Goal: Task Accomplishment & Management: Complete application form

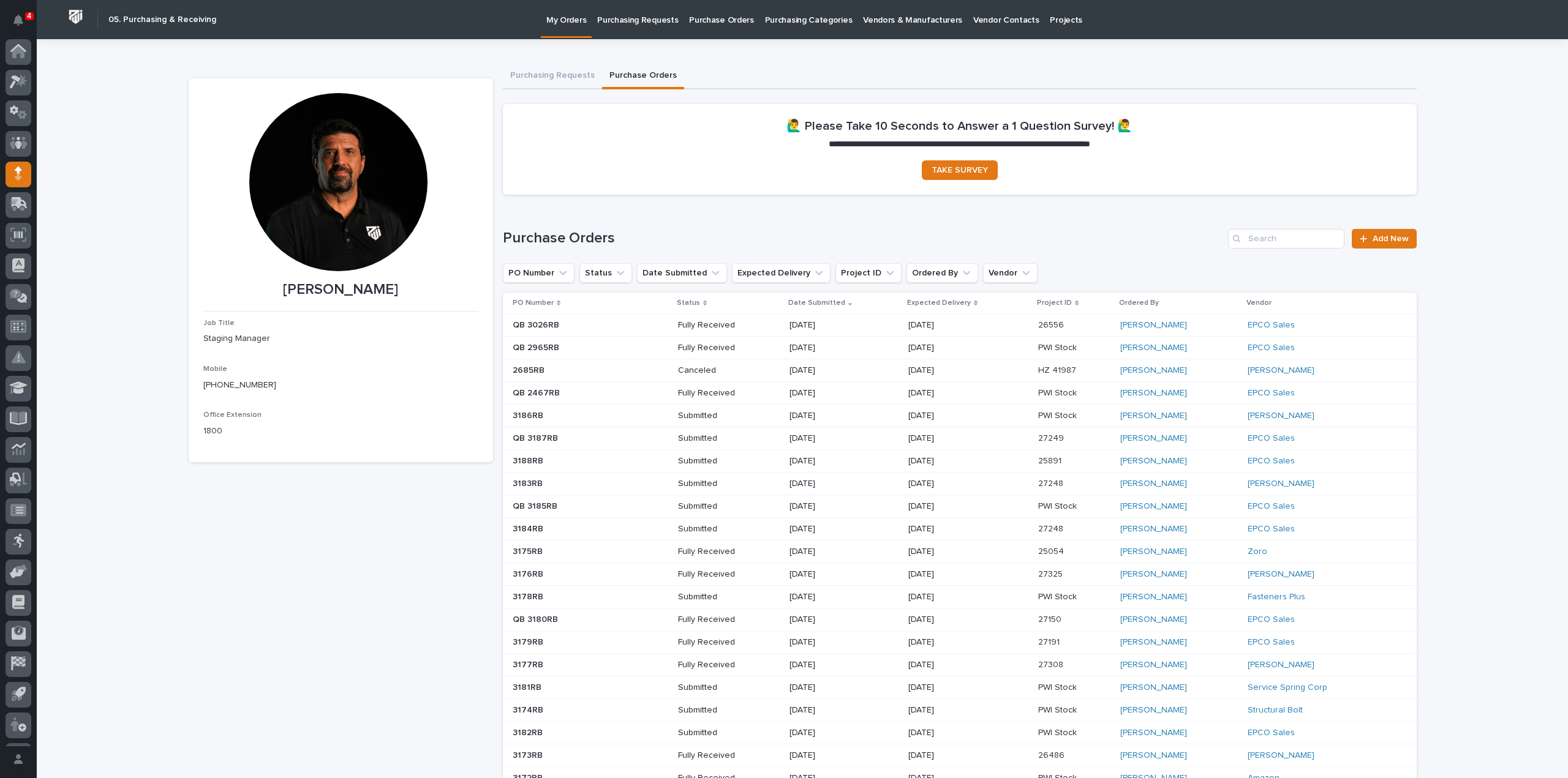
scroll to position [27, 0]
click at [1376, 242] on span "Add New" at bounding box center [1390, 238] width 36 height 8
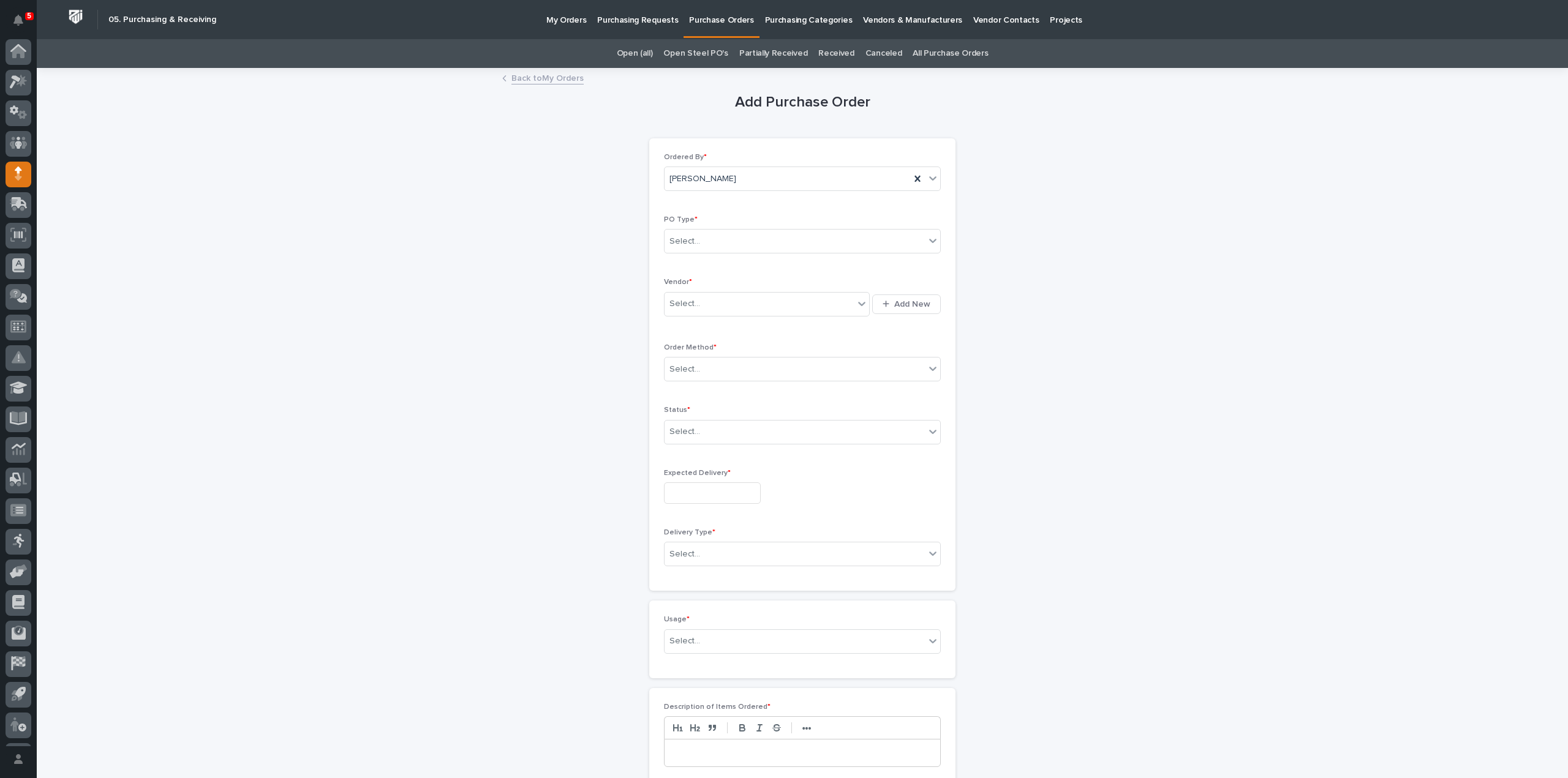
scroll to position [27, 0]
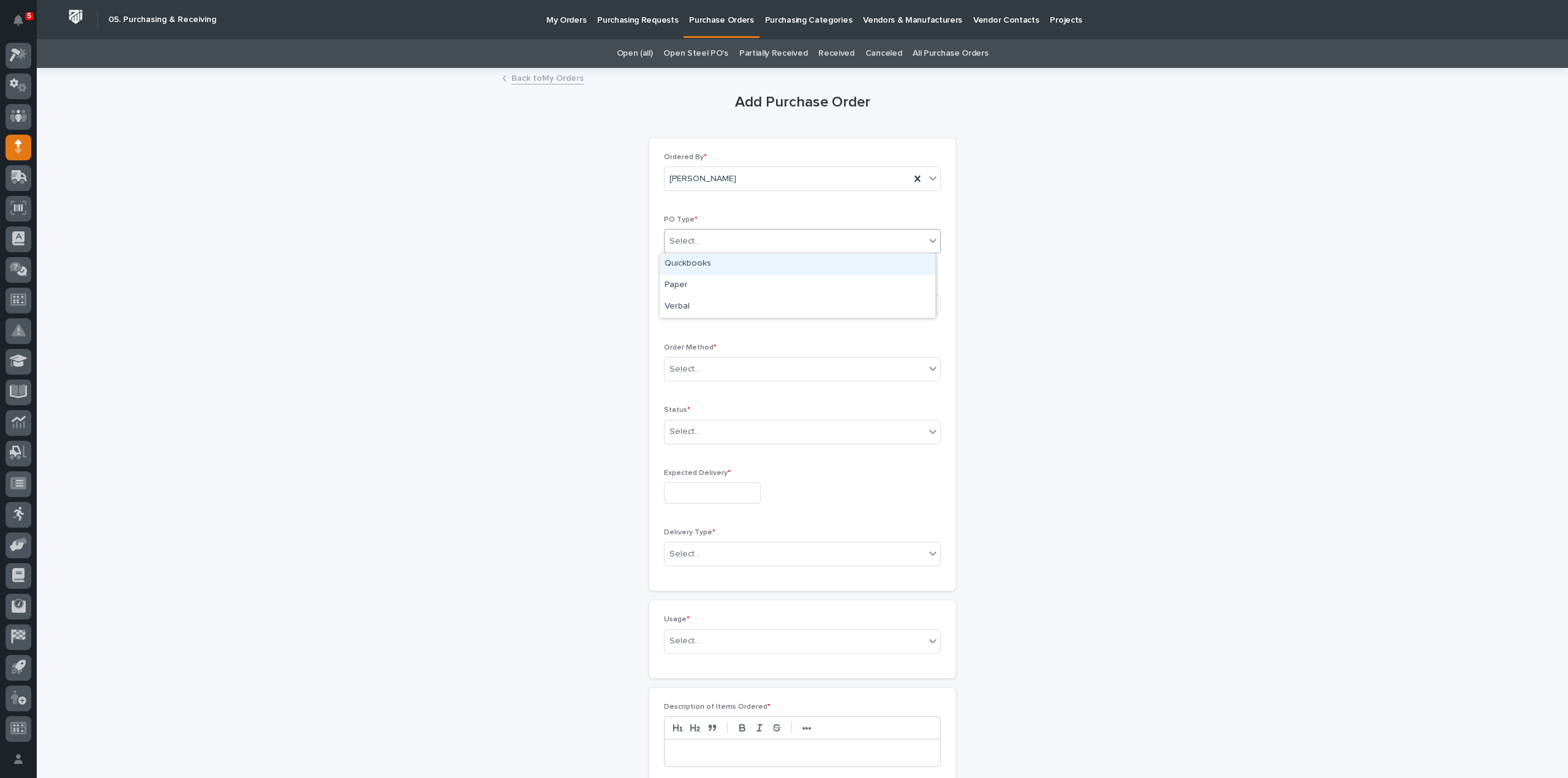
click at [750, 244] on div "Select..." at bounding box center [794, 241] width 260 height 20
click at [723, 261] on div "Quickbooks" at bounding box center [797, 263] width 276 height 21
click at [697, 244] on span "Quickbooks" at bounding box center [692, 241] width 46 height 13
click at [699, 284] on div "Paper" at bounding box center [797, 285] width 276 height 21
click at [698, 303] on div "Select..." at bounding box center [759, 304] width 190 height 20
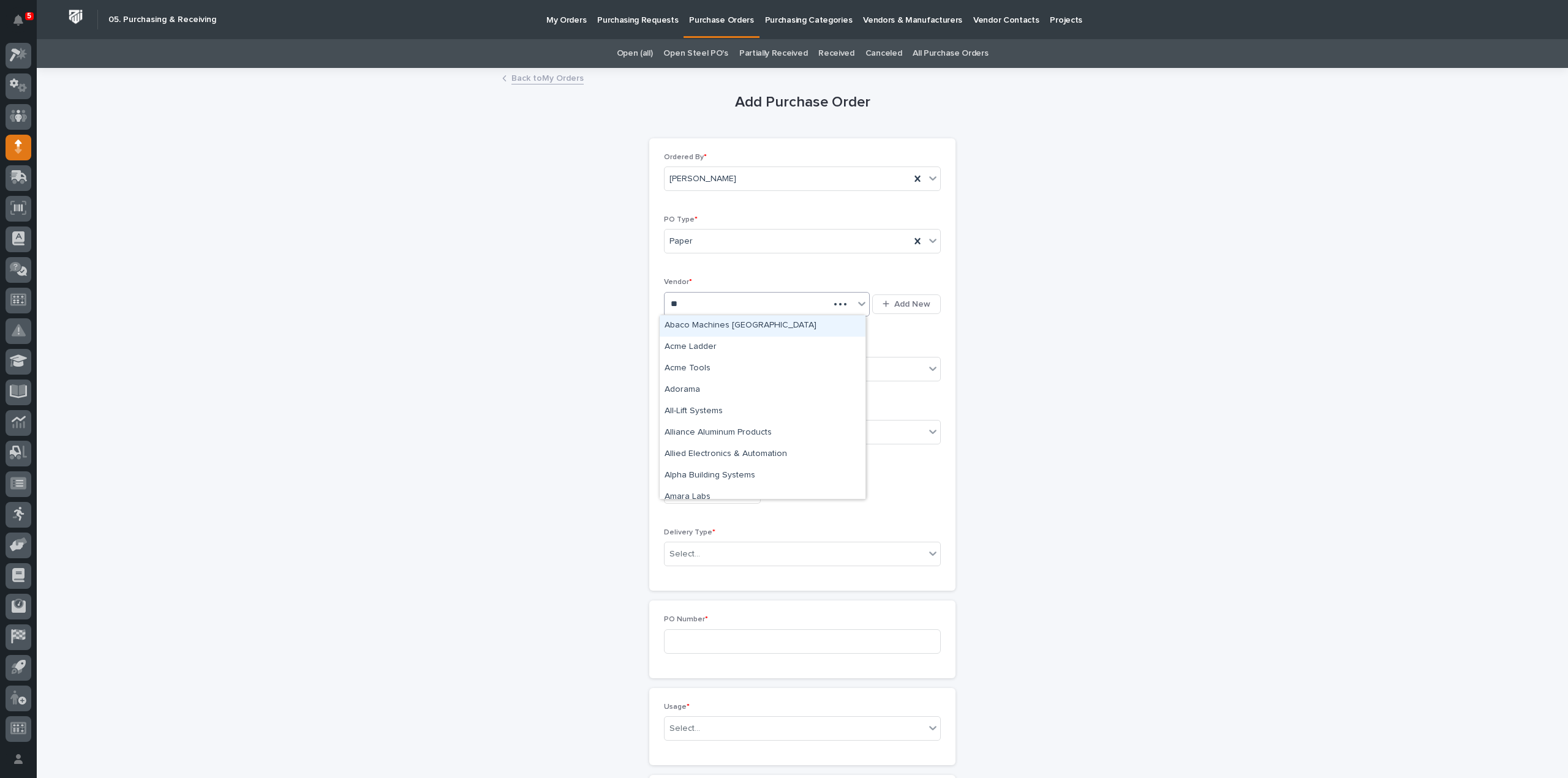
type input "***"
click at [693, 326] on div "[PERSON_NAME]" at bounding box center [762, 325] width 206 height 21
click at [691, 380] on div "Order Method * Select..." at bounding box center [802, 368] width 276 height 48
click at [693, 375] on div "Select..." at bounding box center [794, 370] width 260 height 20
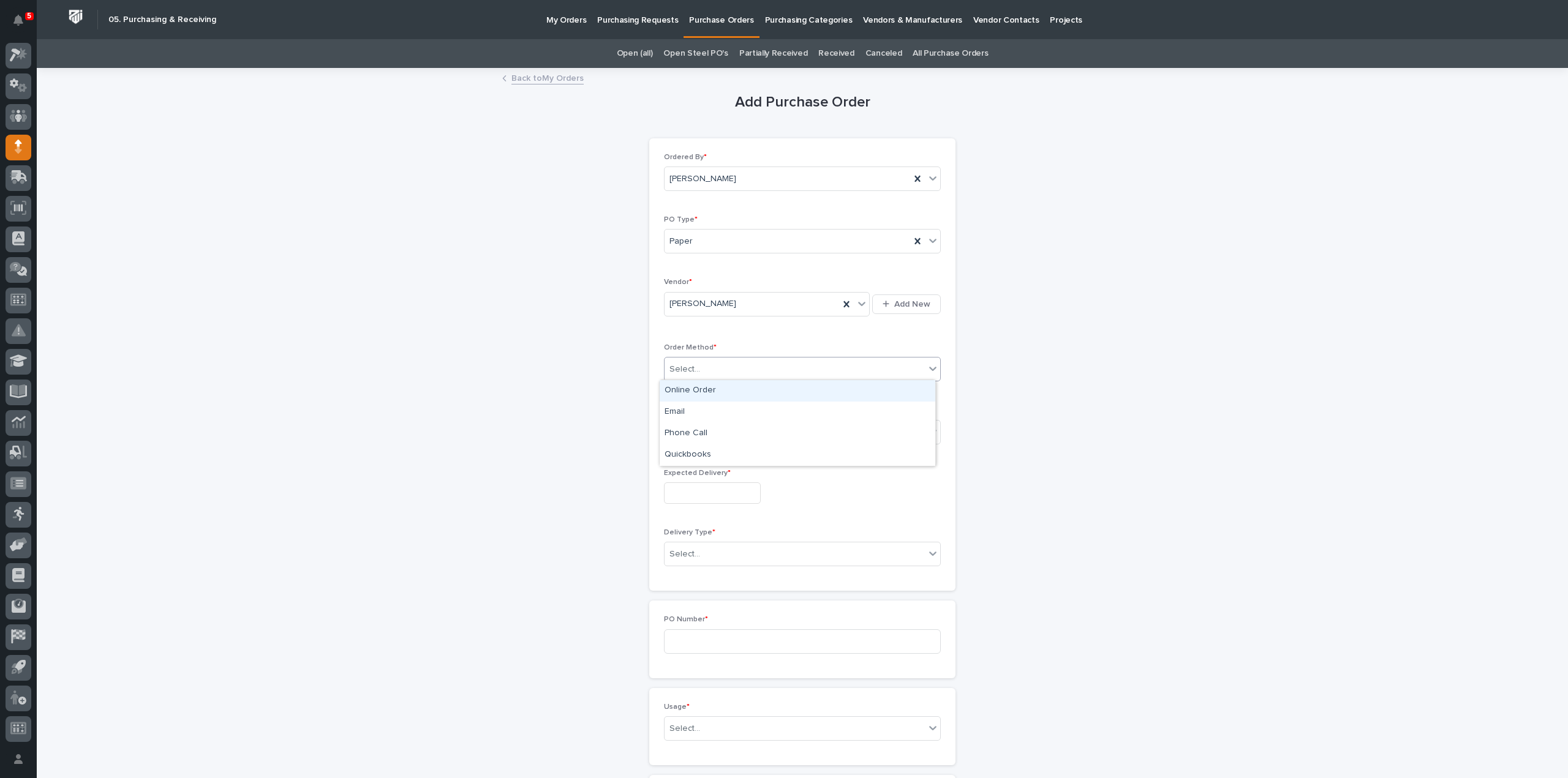
click at [692, 391] on div "Online Order" at bounding box center [797, 390] width 276 height 21
click at [697, 433] on div "Select..." at bounding box center [794, 432] width 260 height 20
drag, startPoint x: 690, startPoint y: 463, endPoint x: 686, endPoint y: 474, distance: 11.7
click at [686, 474] on div "Submitted" at bounding box center [797, 474] width 276 height 21
click at [693, 495] on input "text" at bounding box center [712, 492] width 97 height 21
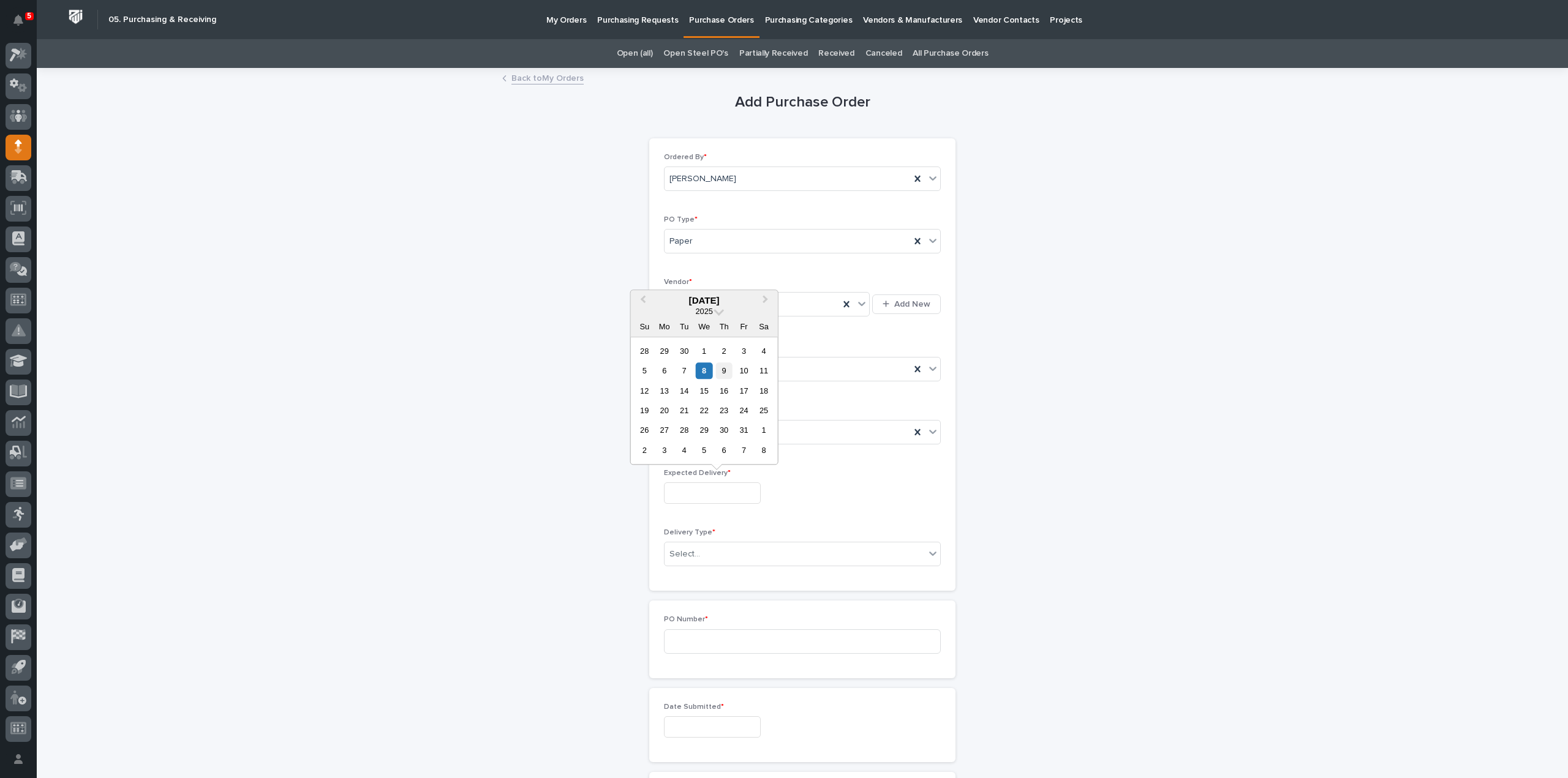
click at [728, 372] on div "9" at bounding box center [724, 371] width 17 height 17
type input "**********"
click at [690, 553] on div "Select..." at bounding box center [684, 554] width 31 height 13
click at [693, 569] on div "Deliver to PWI" at bounding box center [797, 574] width 276 height 21
click at [717, 637] on input at bounding box center [802, 641] width 276 height 24
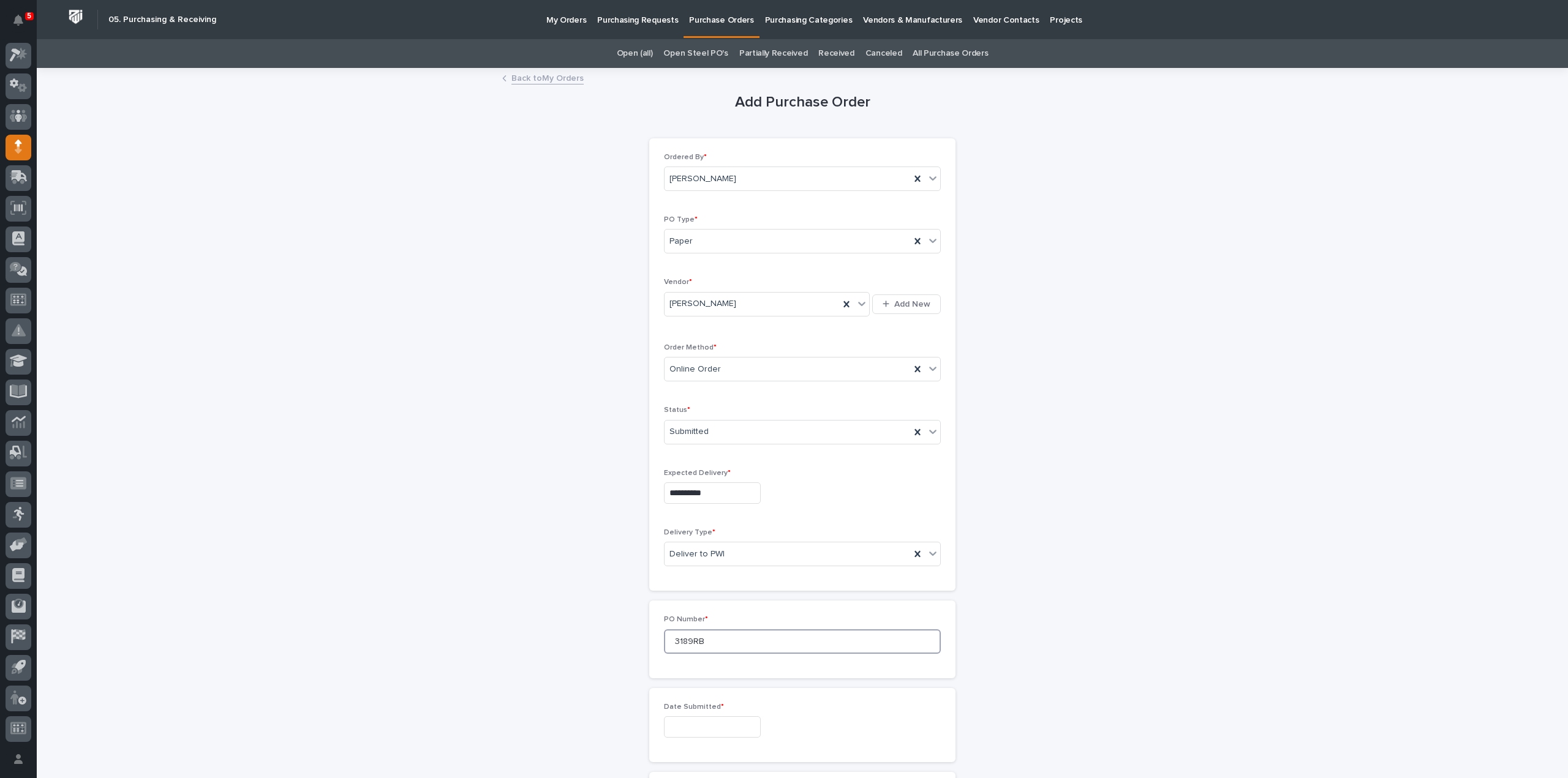
scroll to position [122, 0]
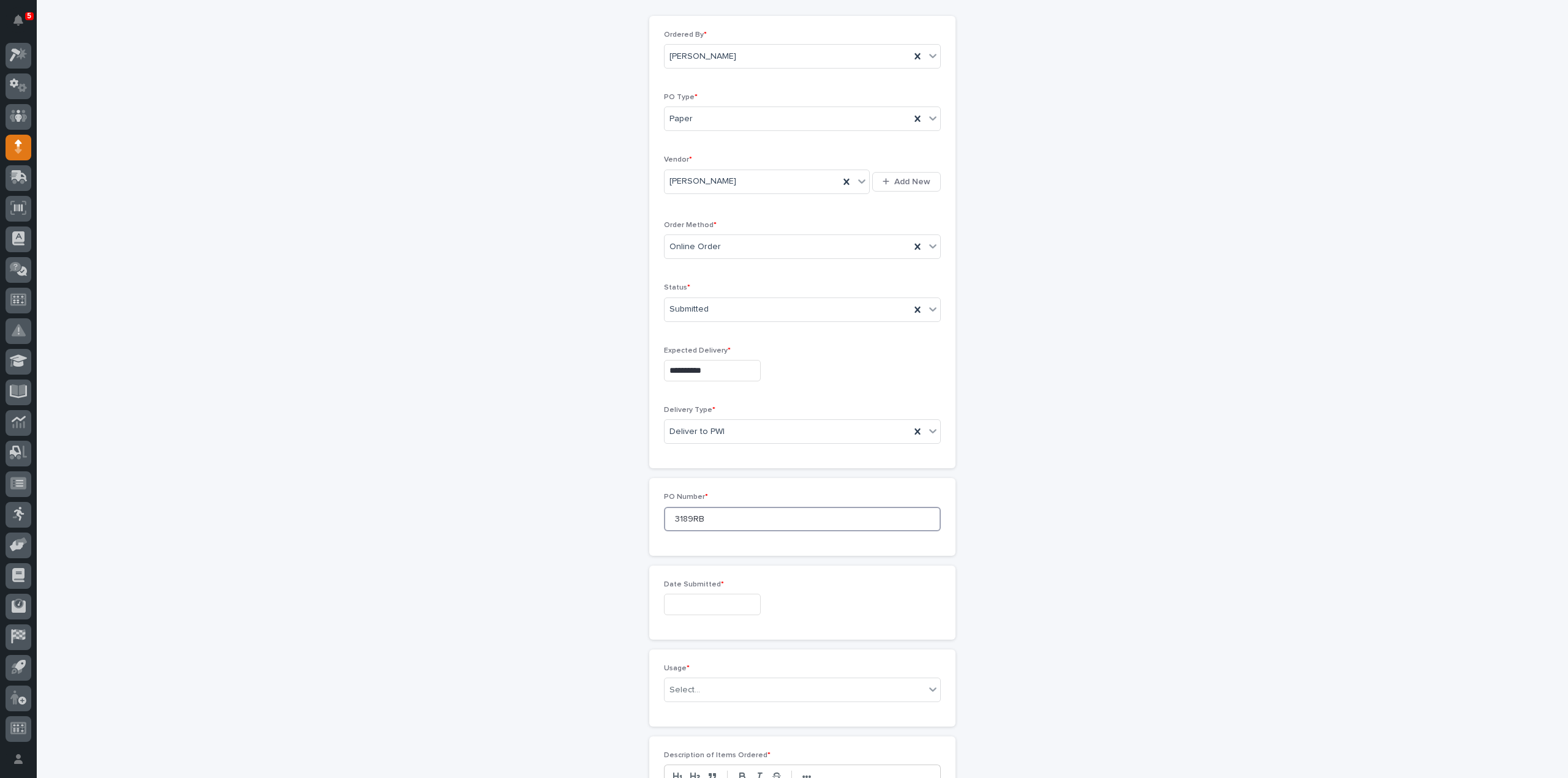
type input "3189RB"
click at [688, 603] on input "text" at bounding box center [712, 603] width 97 height 21
drag, startPoint x: 703, startPoint y: 486, endPoint x: 701, endPoint y: 503, distance: 17.1
click at [703, 485] on div "8" at bounding box center [704, 481] width 17 height 17
type input "**********"
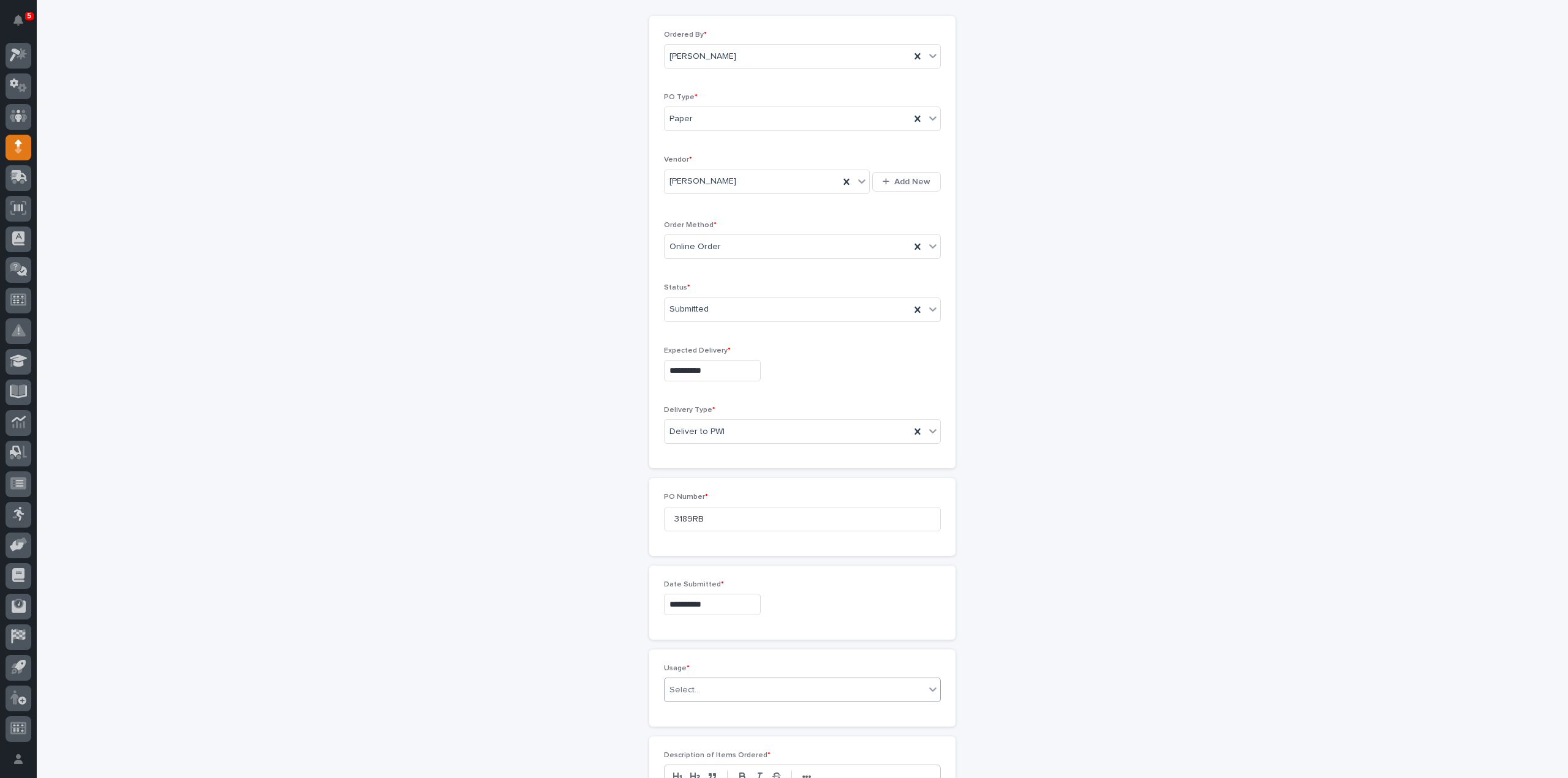
click at [725, 687] on div "Select..." at bounding box center [794, 690] width 260 height 20
click at [691, 640] on div "PWI Stock" at bounding box center [797, 640] width 276 height 21
click at [690, 674] on p at bounding box center [802, 678] width 257 height 12
click at [692, 739] on span "Add" at bounding box center [699, 741] width 16 height 11
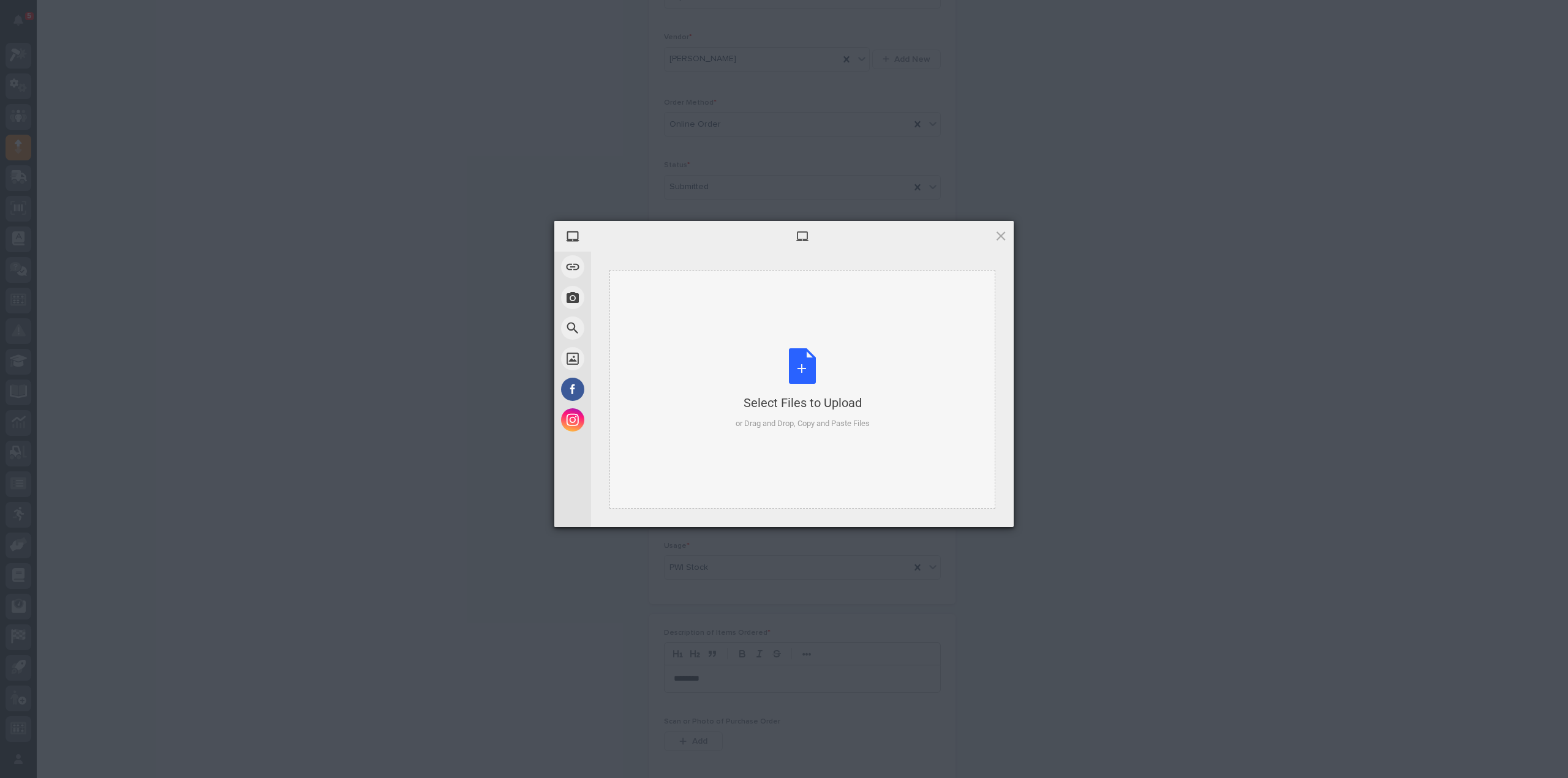
click at [812, 386] on div "Select Files to Upload or Drag and Drop, Copy and Paste Files" at bounding box center [802, 389] width 134 height 81
click at [964, 508] on span "Upload 1" at bounding box center [976, 511] width 24 height 9
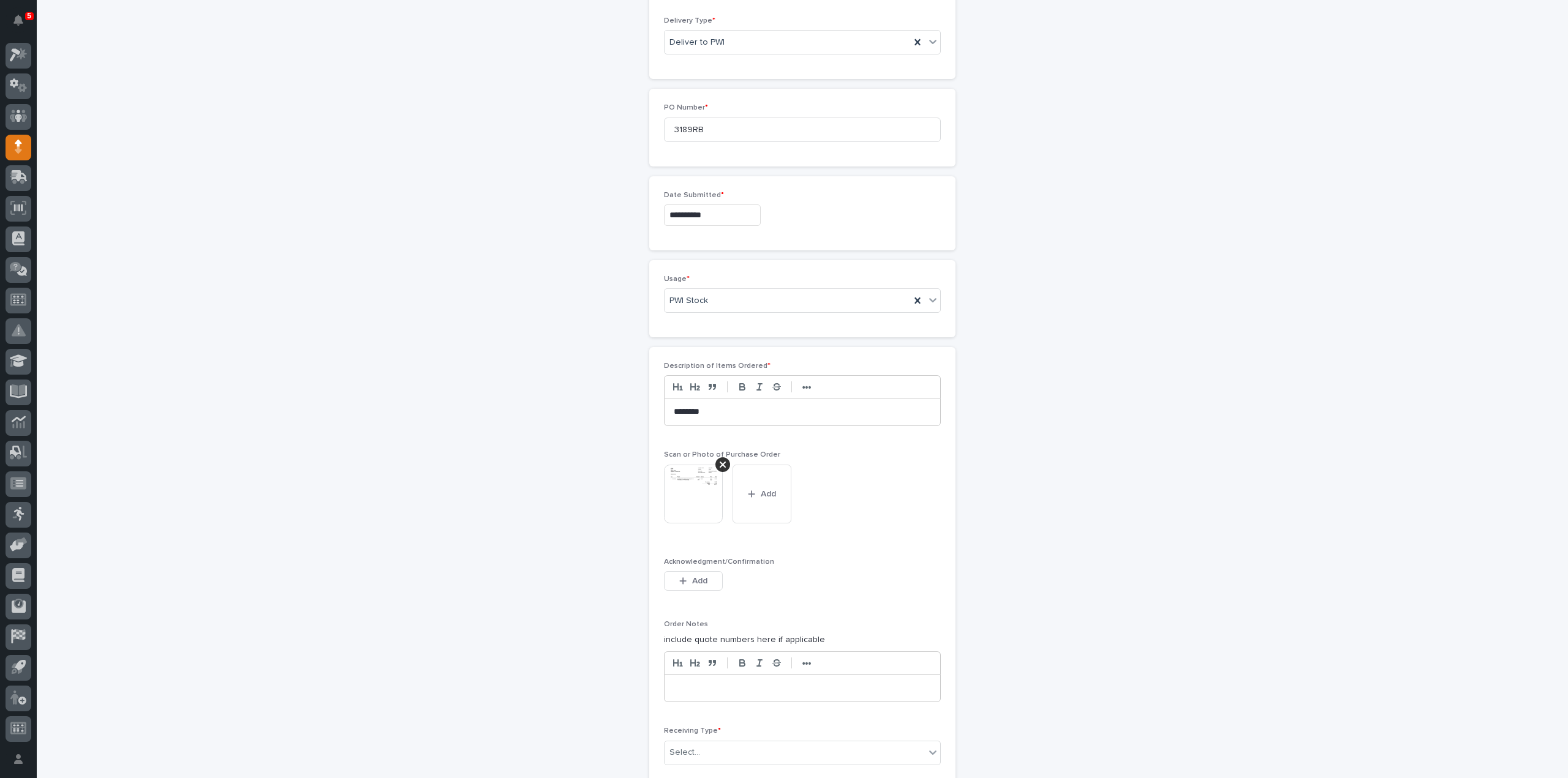
scroll to position [729, 0]
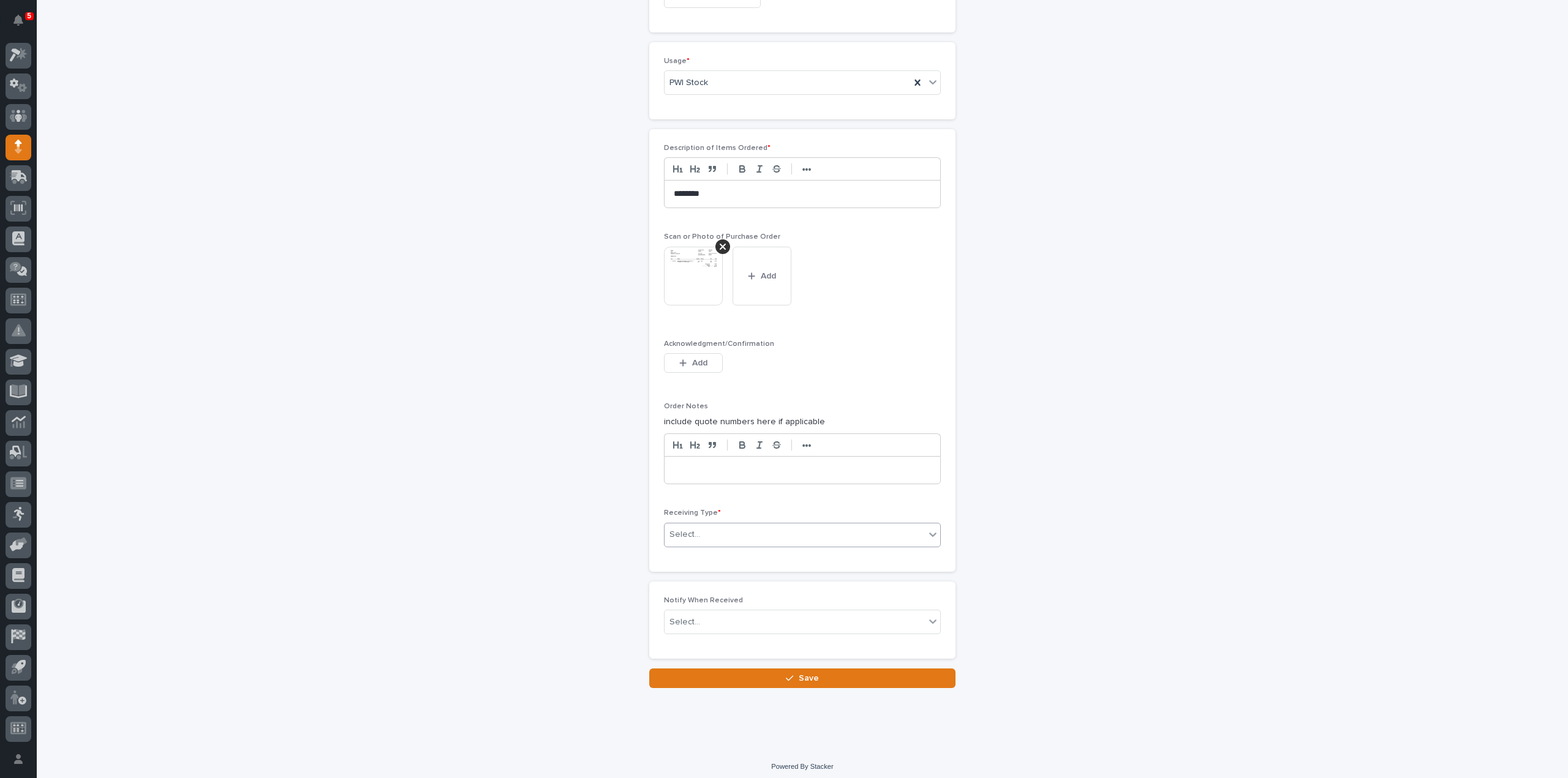
click at [727, 532] on div "Select..." at bounding box center [794, 535] width 260 height 20
click at [712, 616] on div "Deliver to" at bounding box center [797, 616] width 276 height 21
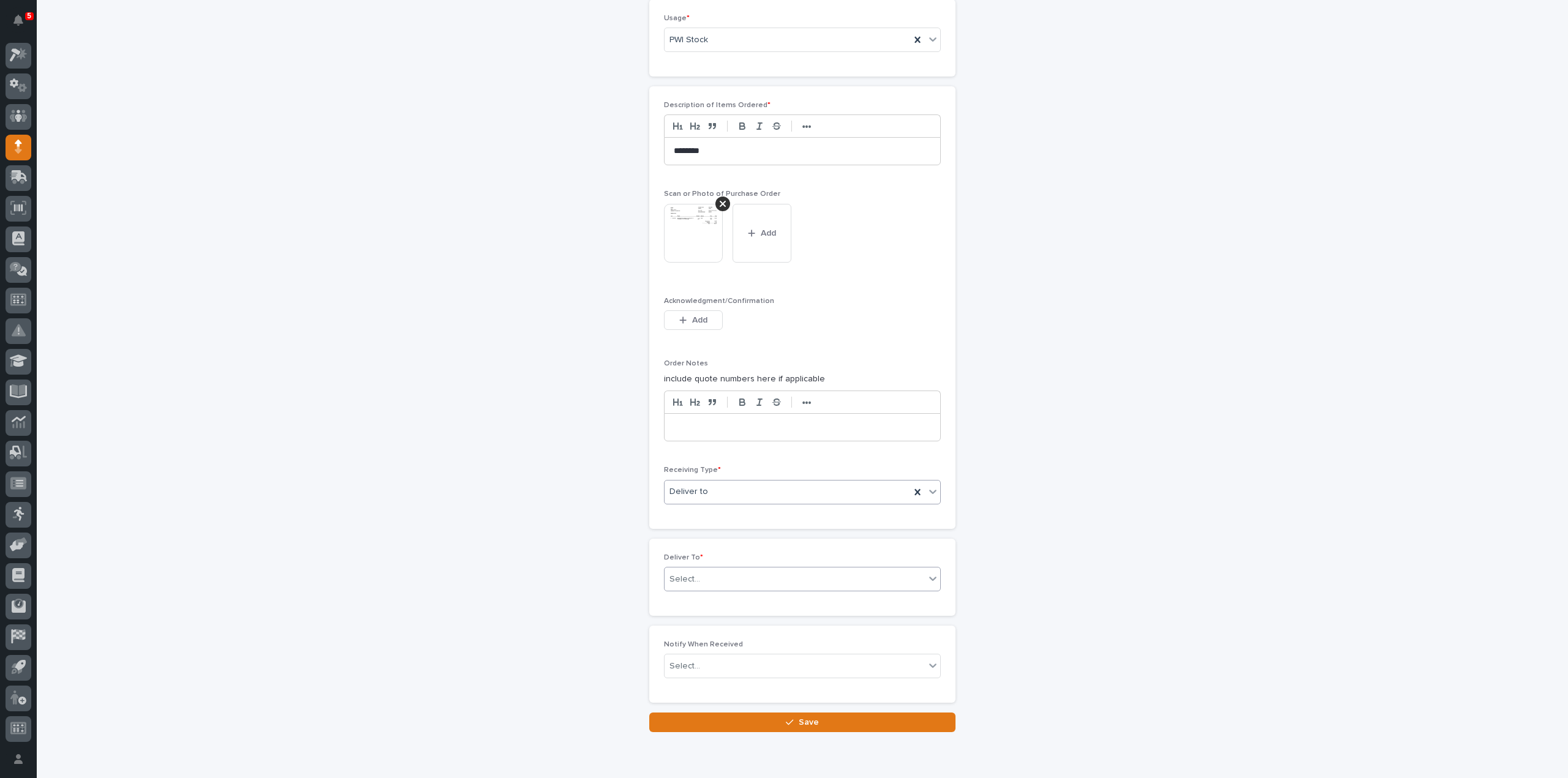
click at [687, 573] on div "Select..." at bounding box center [684, 579] width 31 height 13
type input "*****"
click at [686, 621] on div "[PERSON_NAME]" at bounding box center [797, 617] width 276 height 21
click at [682, 660] on div "Select..." at bounding box center [684, 666] width 31 height 13
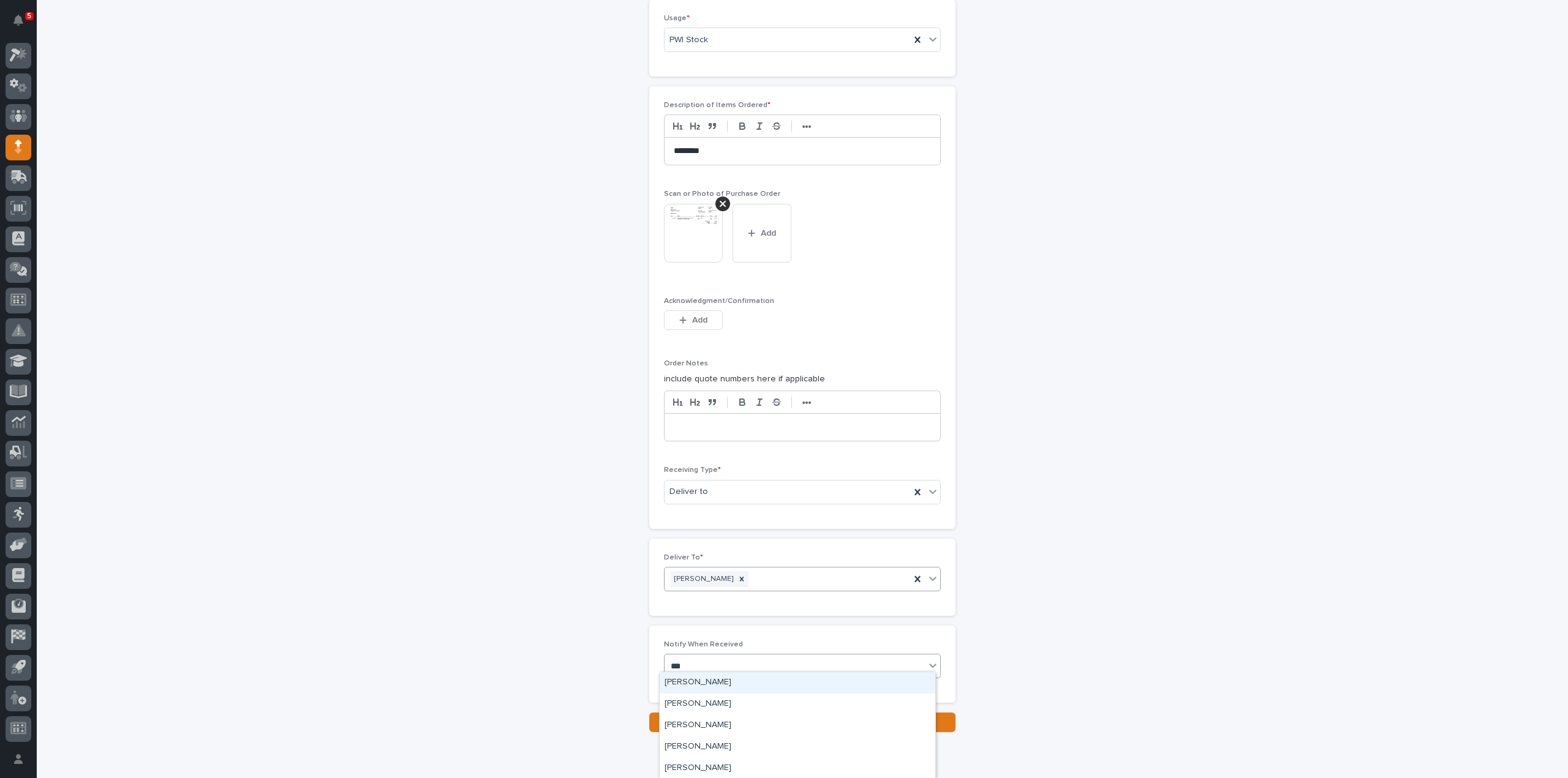
type input "****"
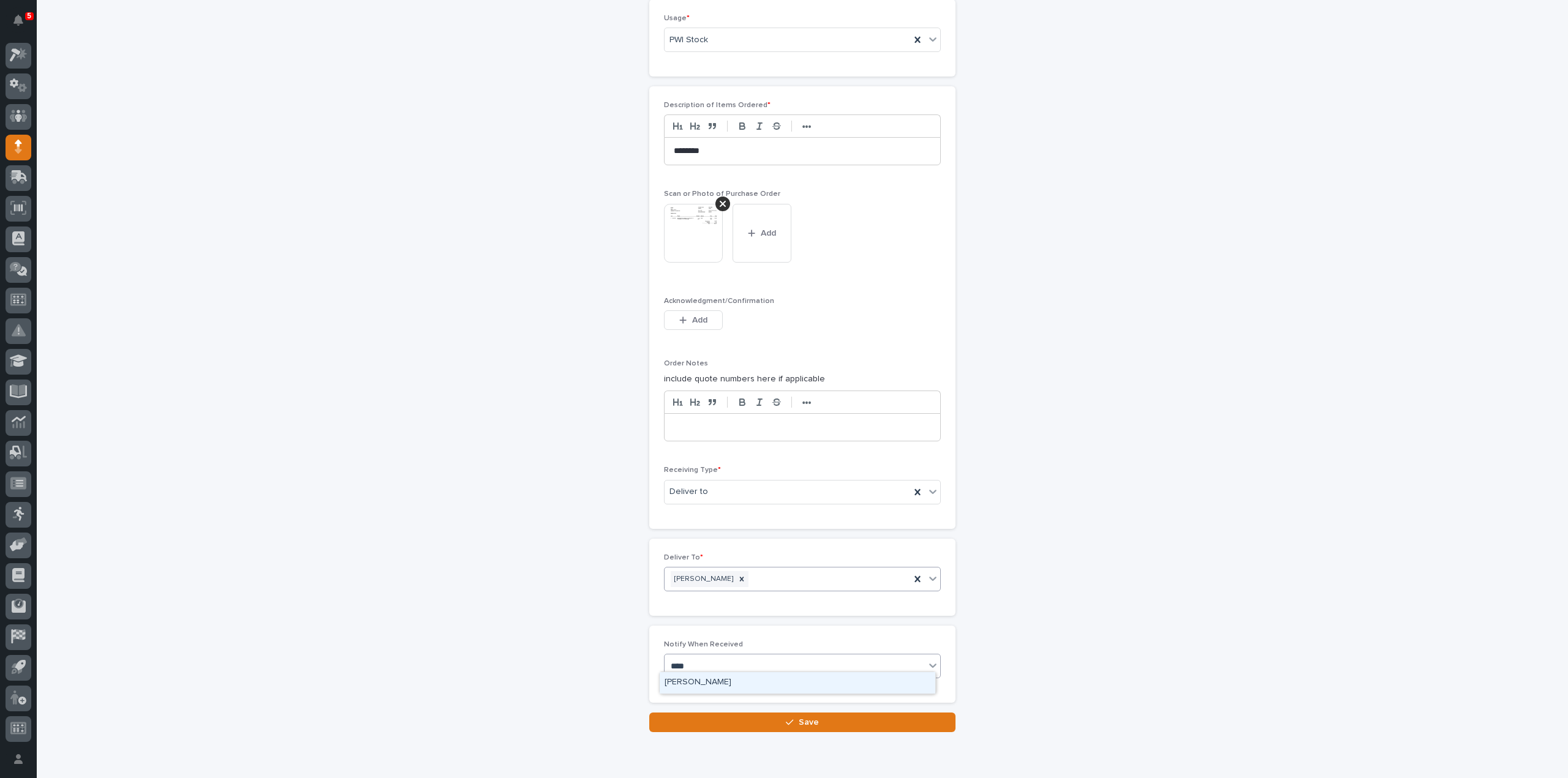
click at [737, 680] on div "[PERSON_NAME]" at bounding box center [797, 682] width 276 height 21
type input "****"
click at [725, 699] on div "[PERSON_NAME]" at bounding box center [797, 703] width 276 height 21
click at [814, 723] on button "Save" at bounding box center [802, 722] width 306 height 19
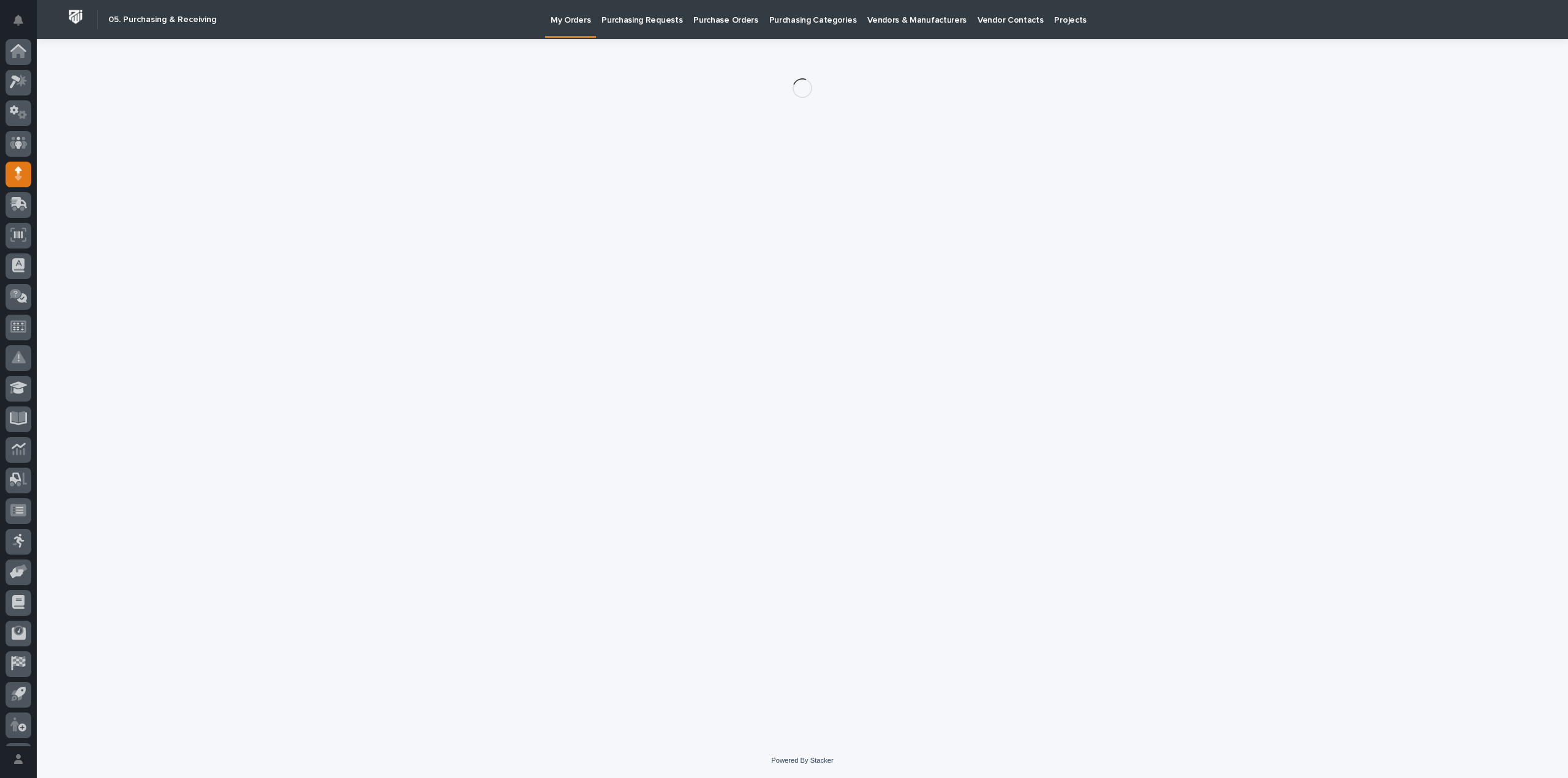
scroll to position [27, 0]
